Goal: Find specific page/section: Find specific page/section

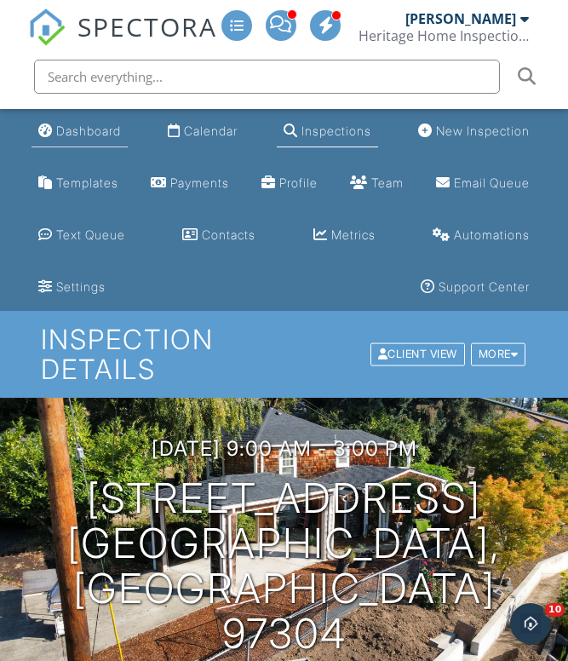
click at [111, 137] on div "Dashboard" at bounding box center [88, 131] width 65 height 14
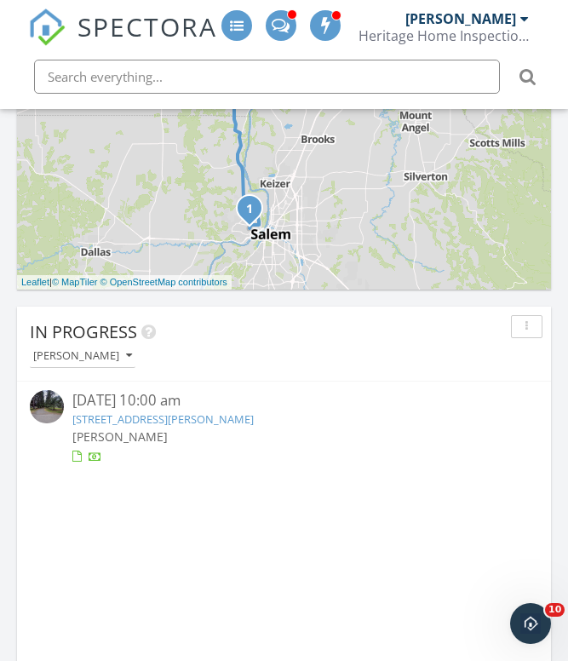
scroll to position [1448, 0]
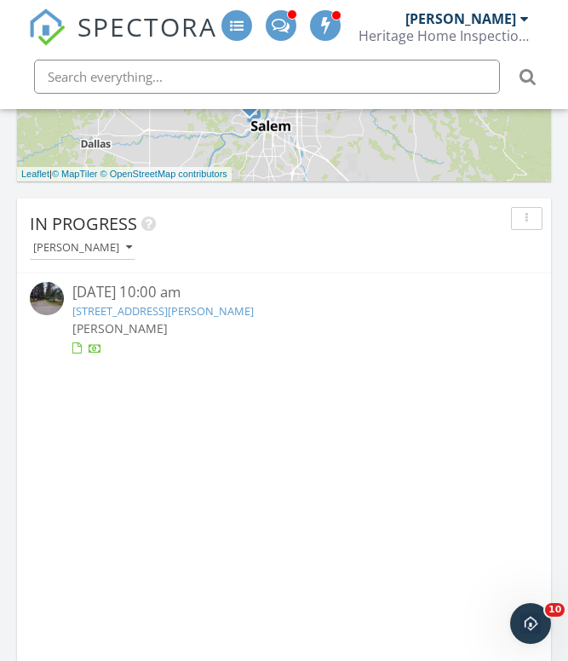
click at [200, 310] on link "16785 SE Royer Rd, Damascus, OR 97089" at bounding box center [162, 310] width 181 height 15
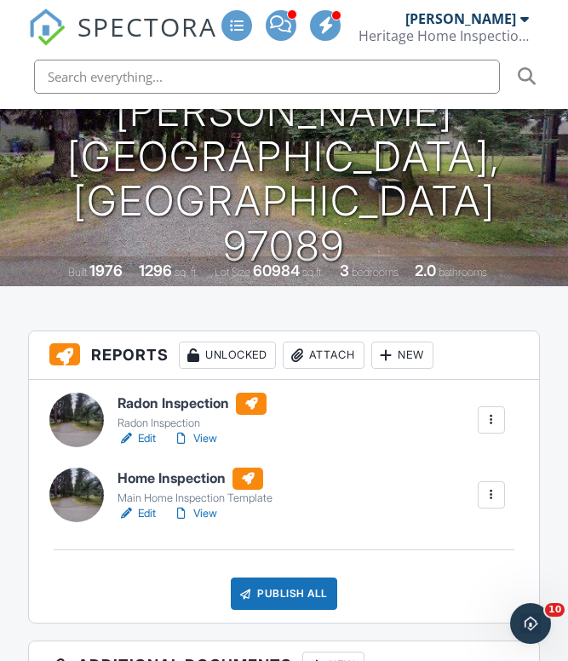
scroll to position [426, 0]
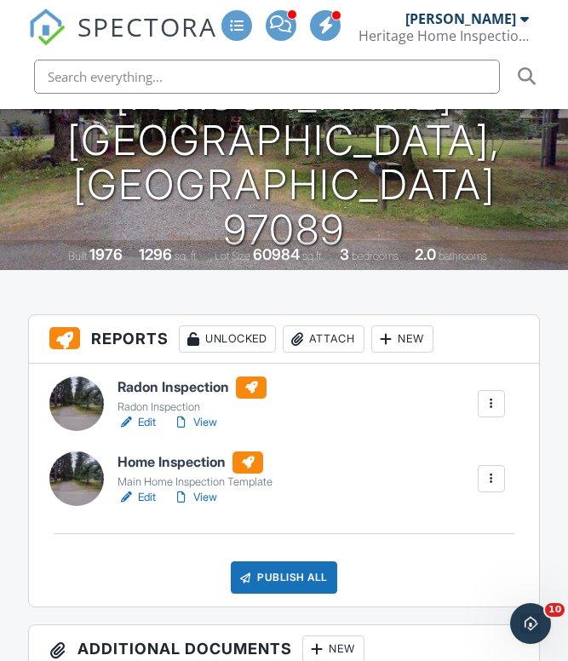
click at [84, 492] on div at bounding box center [76, 479] width 55 height 55
